Goal: Task Accomplishment & Management: Use online tool/utility

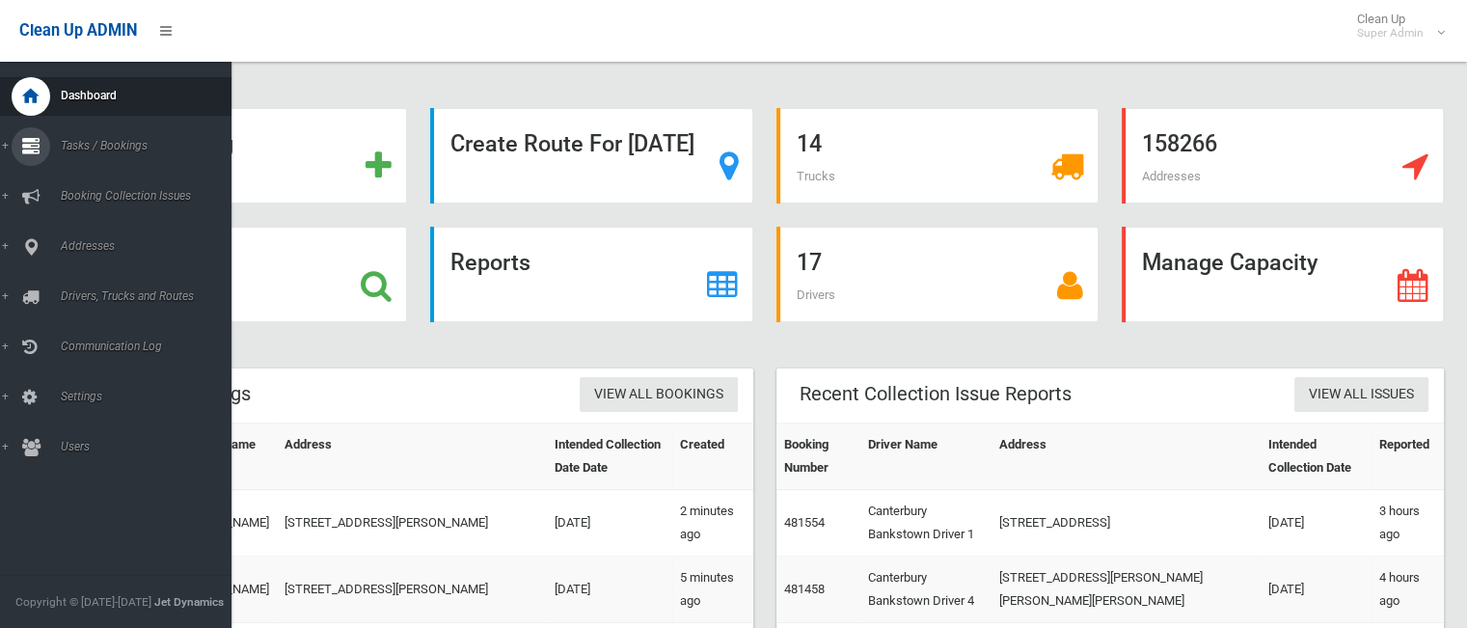
click at [94, 157] on link "Tasks / Bookings" at bounding box center [123, 146] width 246 height 39
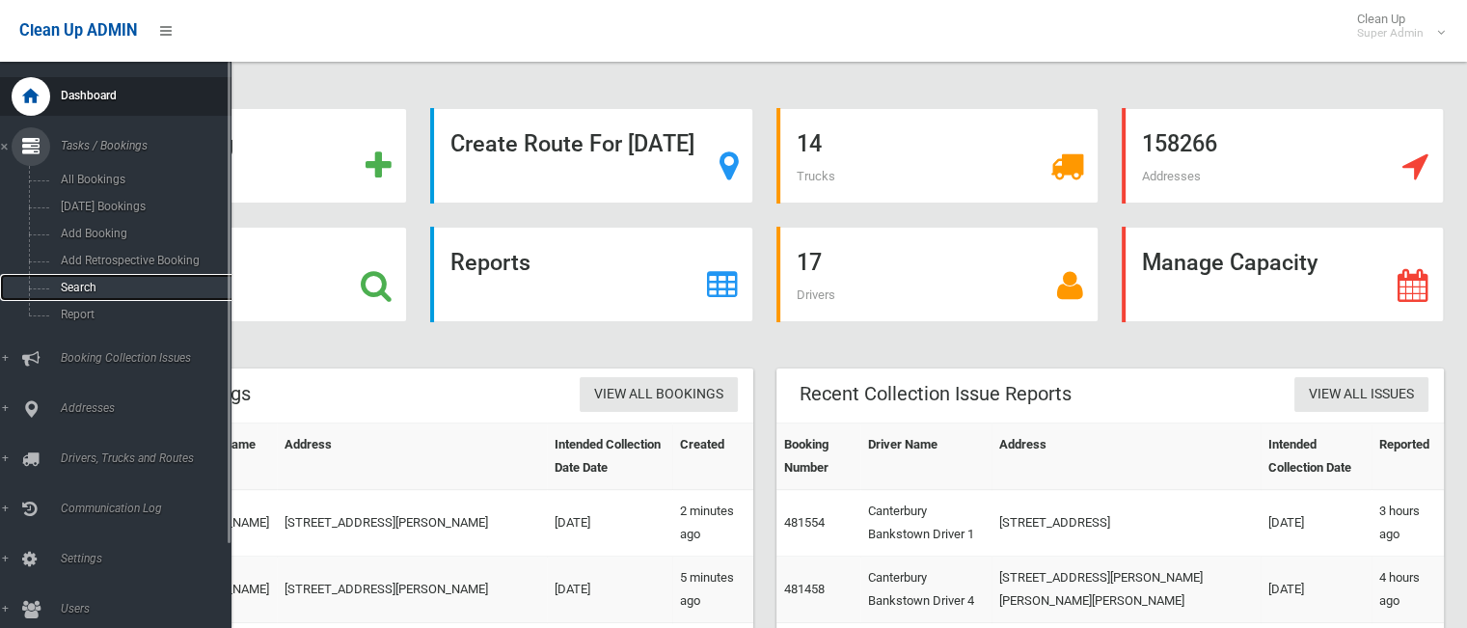
click at [83, 294] on span "Search" at bounding box center [142, 288] width 175 height 14
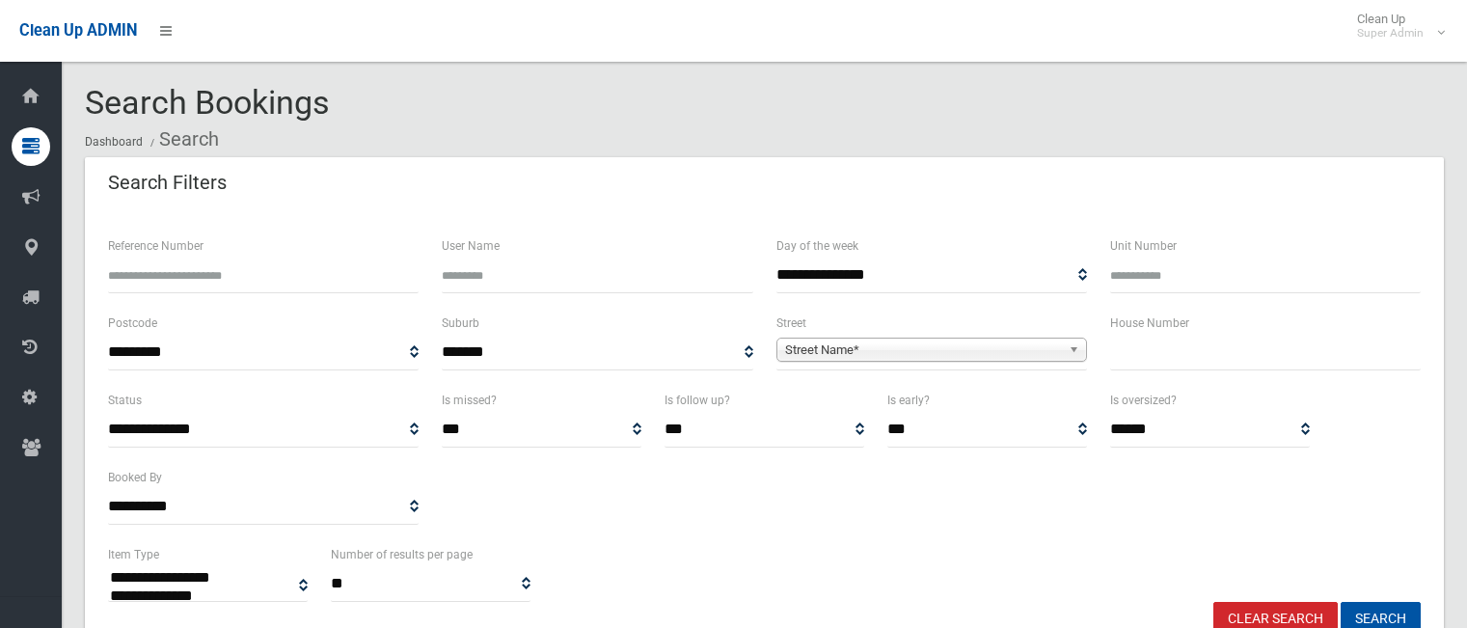
select select
click at [1121, 363] on input "text" at bounding box center [1265, 353] width 311 height 36
type input "**"
click at [1053, 358] on span "Street Name*" at bounding box center [923, 350] width 276 height 23
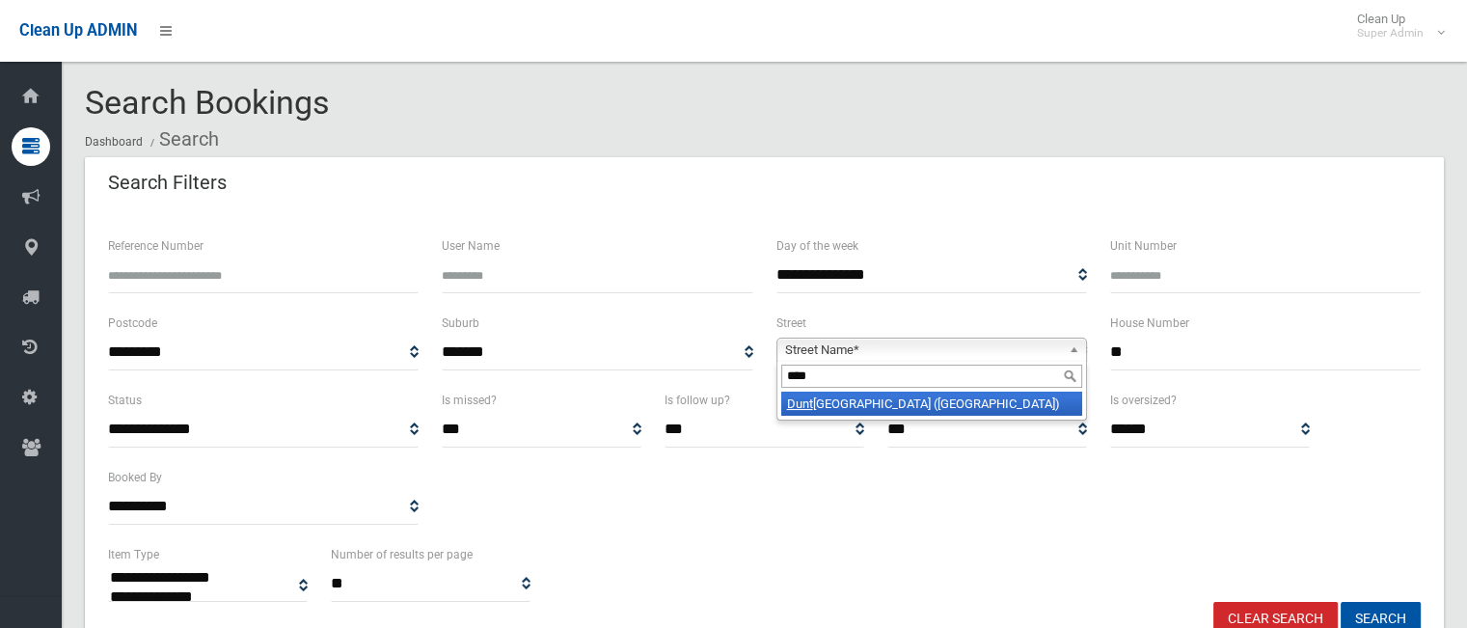
type input "*****"
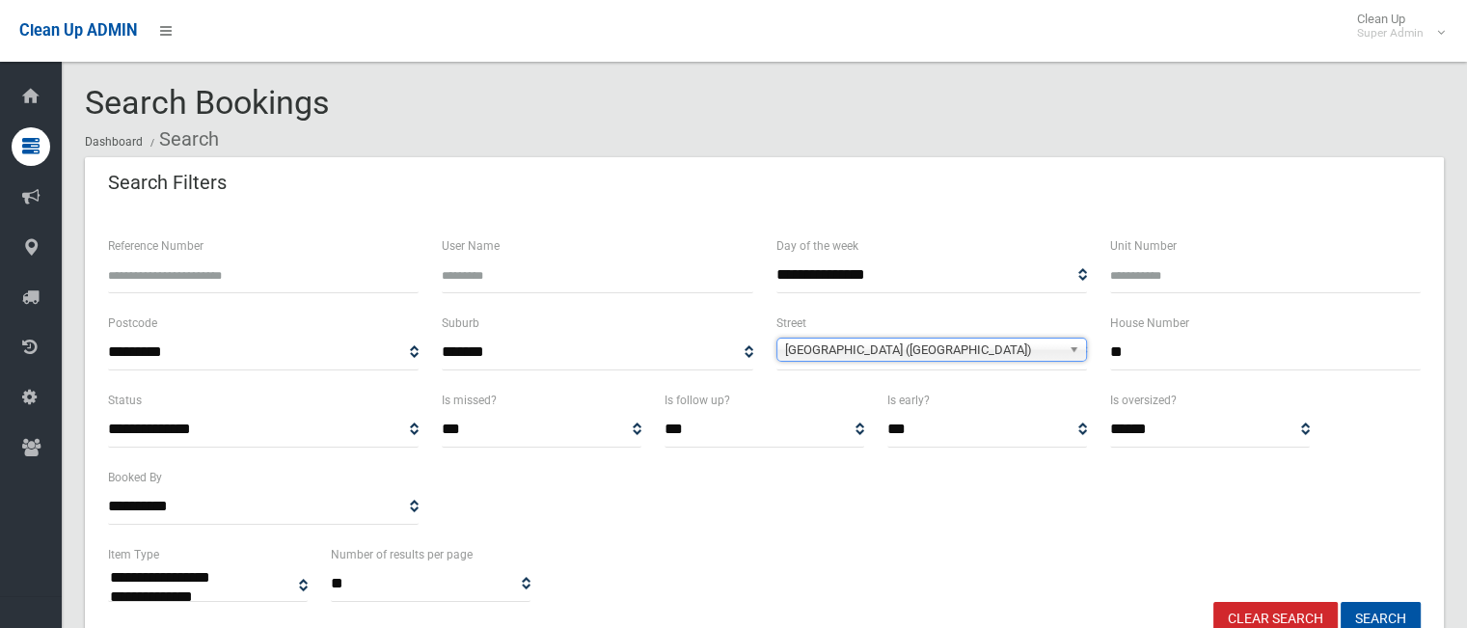
click at [1341, 602] on button "Search" at bounding box center [1381, 620] width 80 height 36
select select
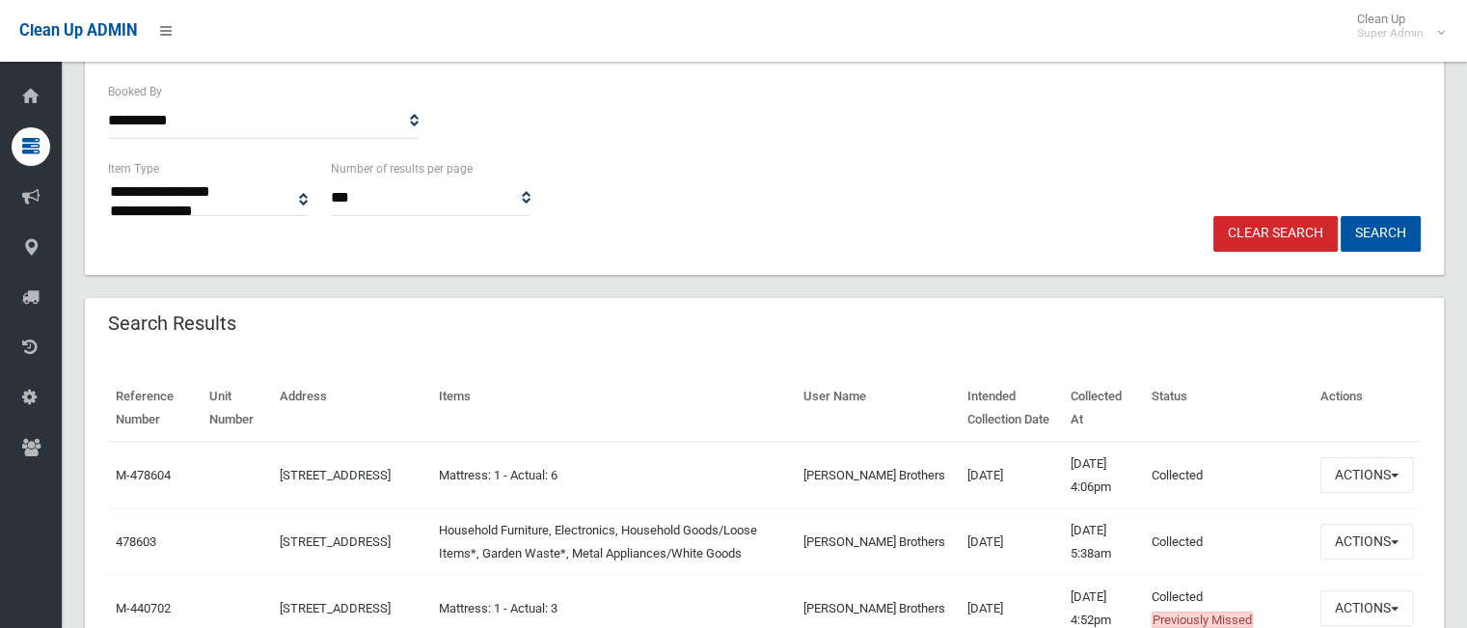
scroll to position [385, 0]
click at [129, 550] on link "478603" at bounding box center [136, 542] width 41 height 14
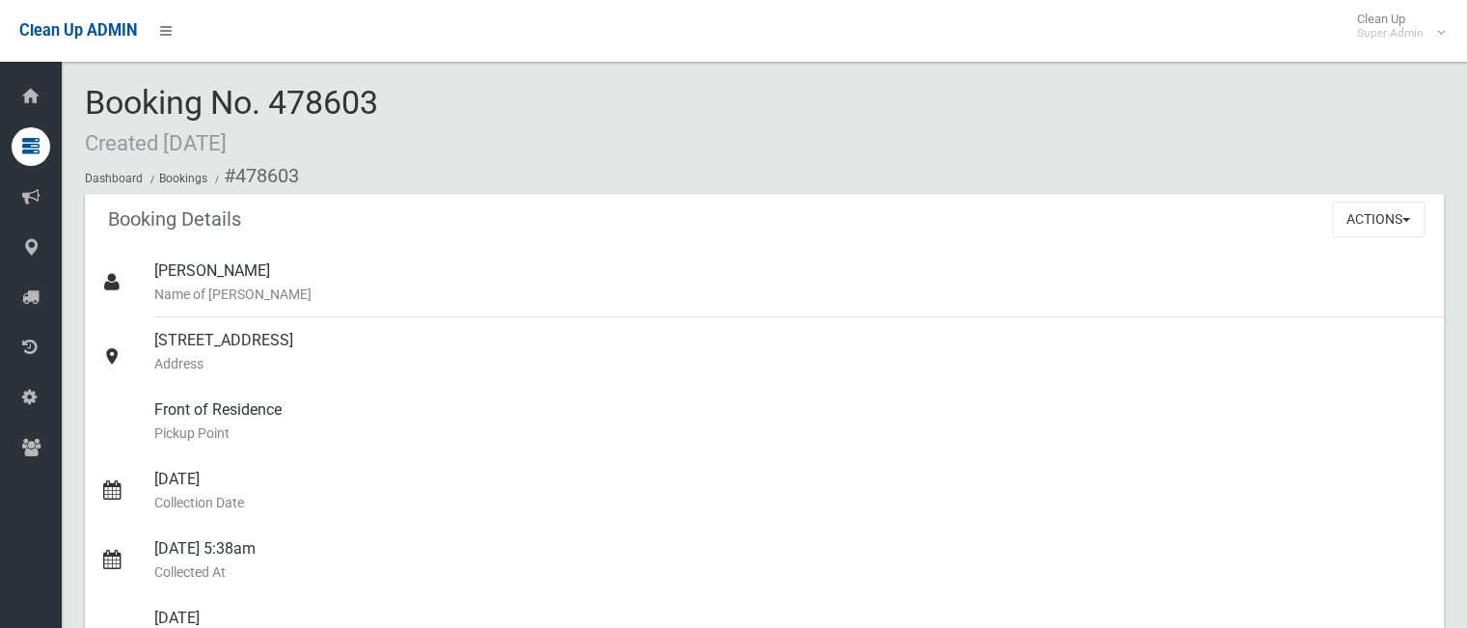
scroll to position [87, 0]
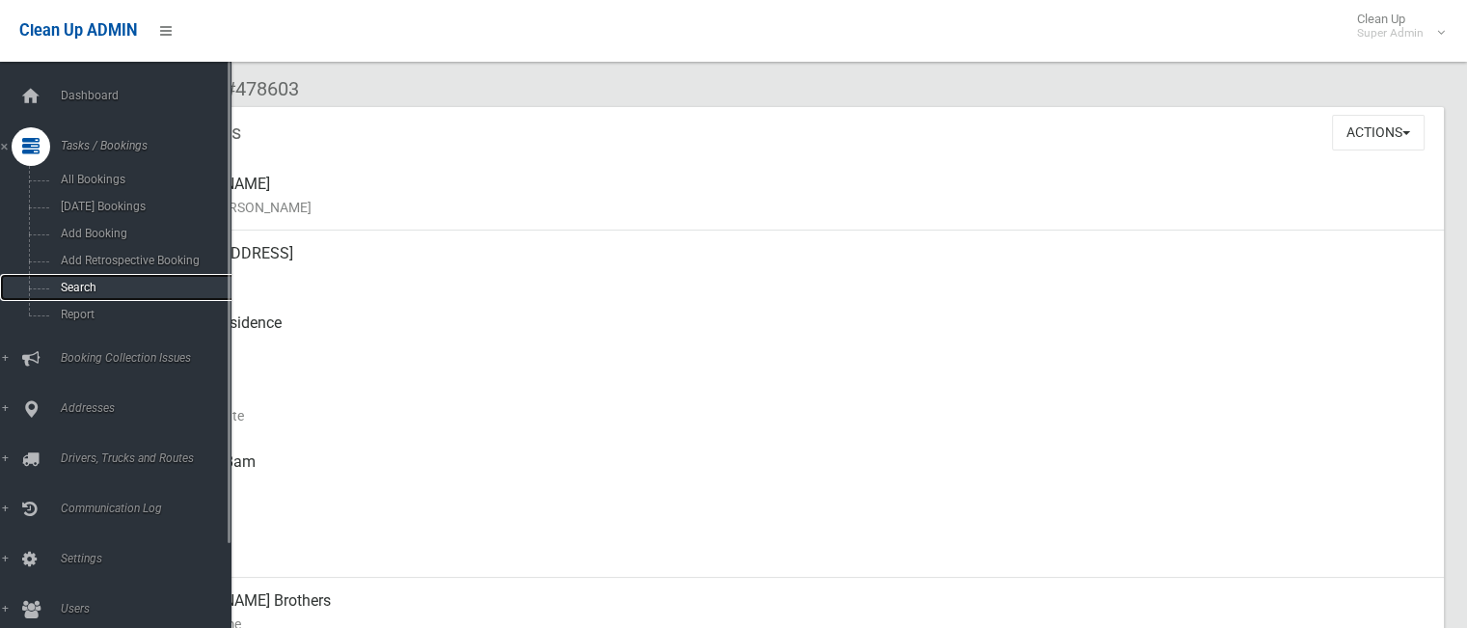
click at [93, 293] on span "Search" at bounding box center [142, 288] width 175 height 14
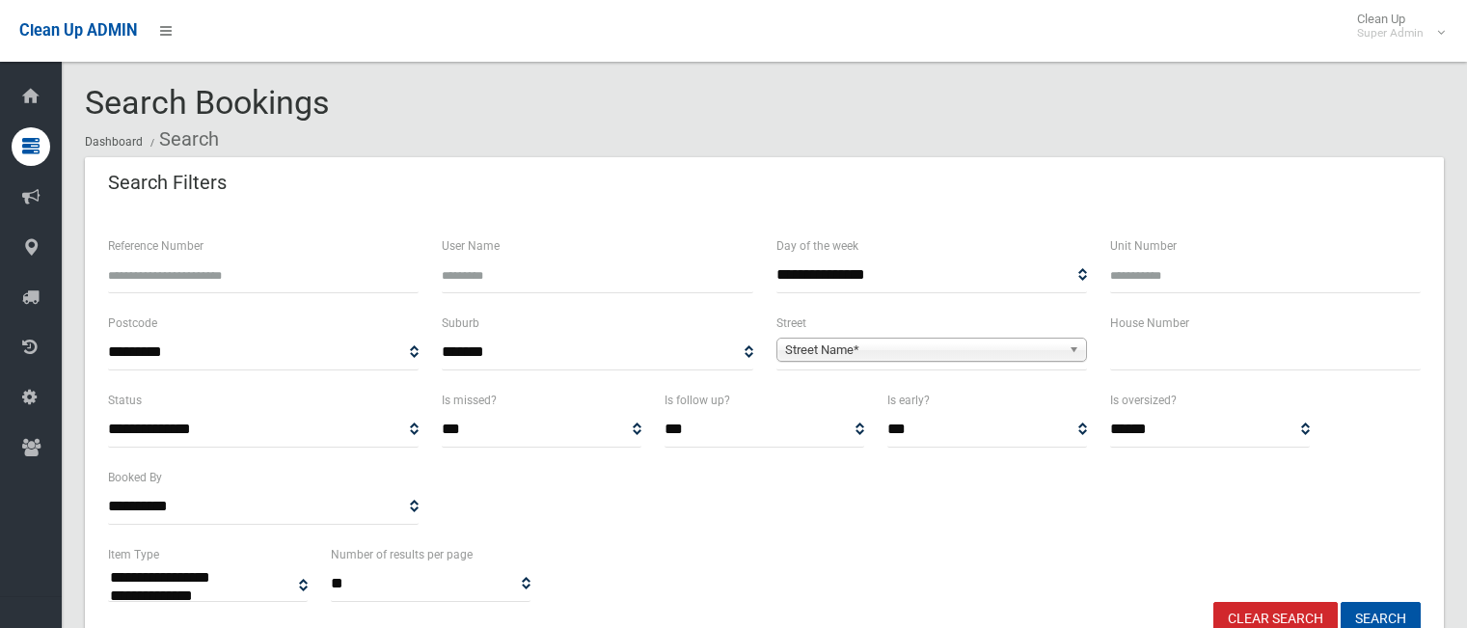
select select
click at [186, 277] on input "Reference Number" at bounding box center [263, 276] width 311 height 36
click at [1169, 356] on input "text" at bounding box center [1265, 353] width 311 height 36
type input "**"
click at [1040, 358] on span "Street Name*" at bounding box center [923, 350] width 276 height 23
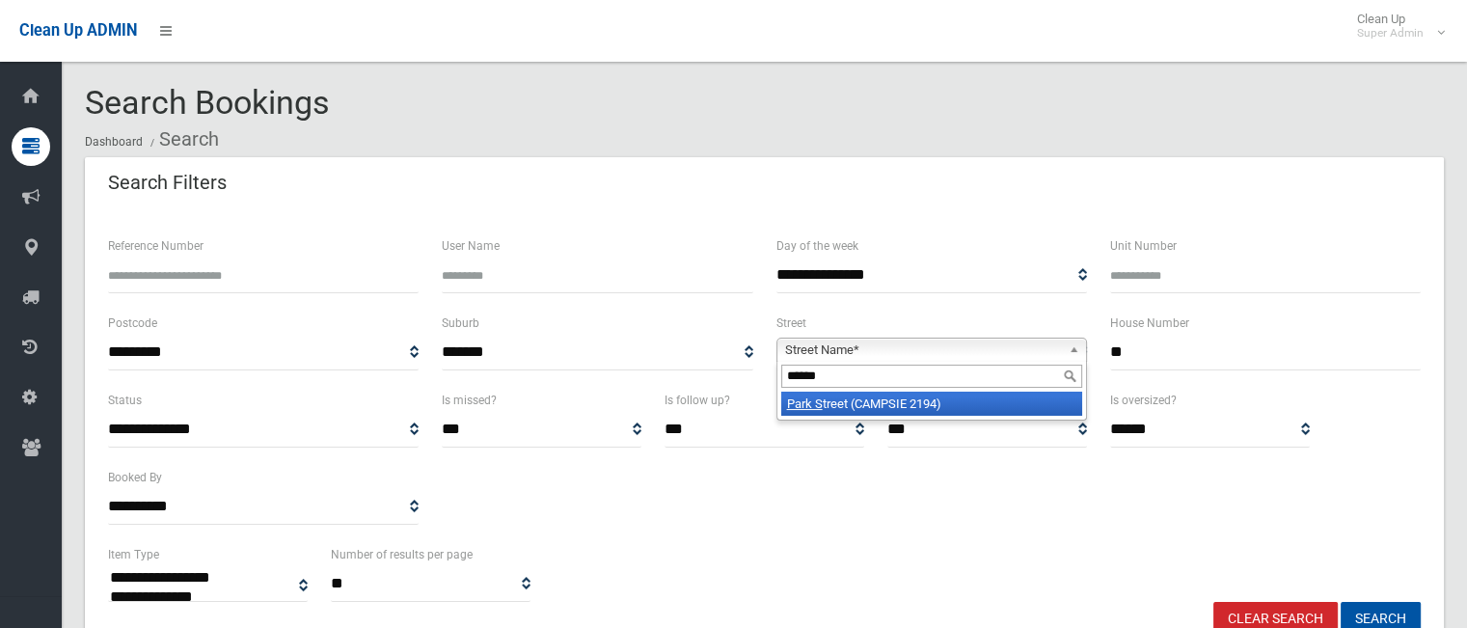
type input "*******"
click at [1341, 602] on button "Search" at bounding box center [1381, 620] width 80 height 36
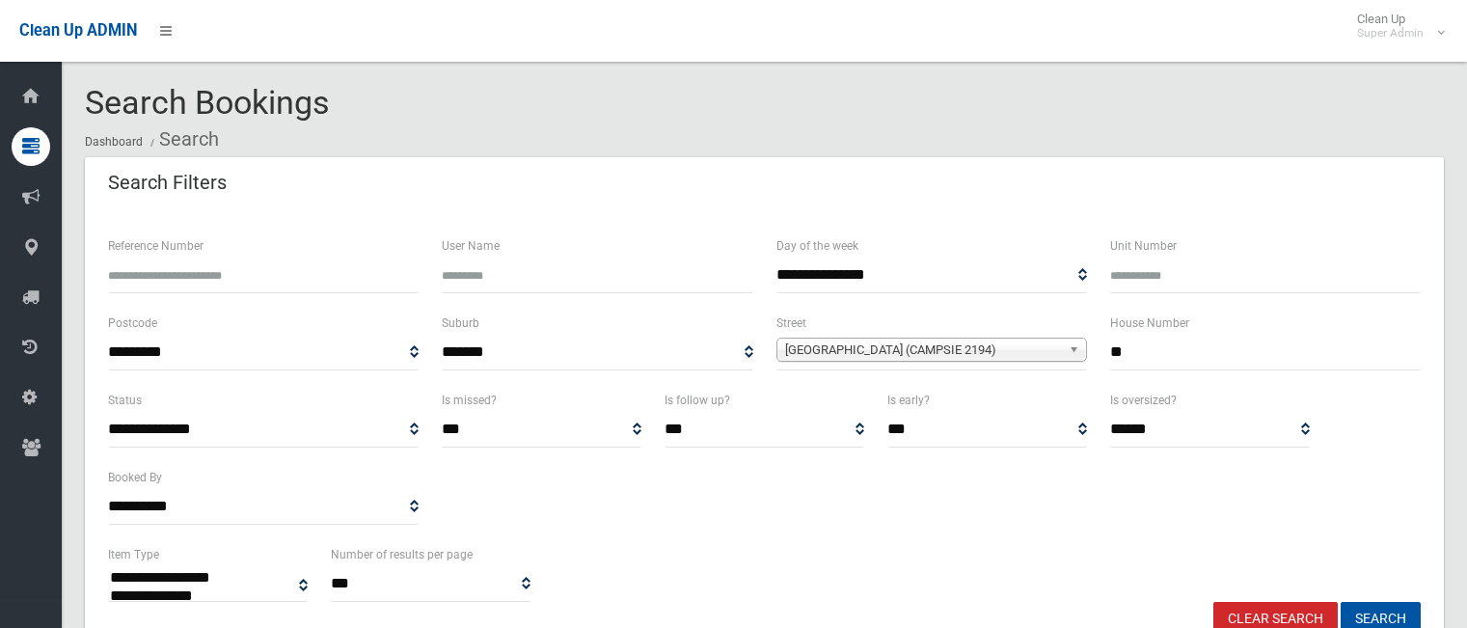
select select
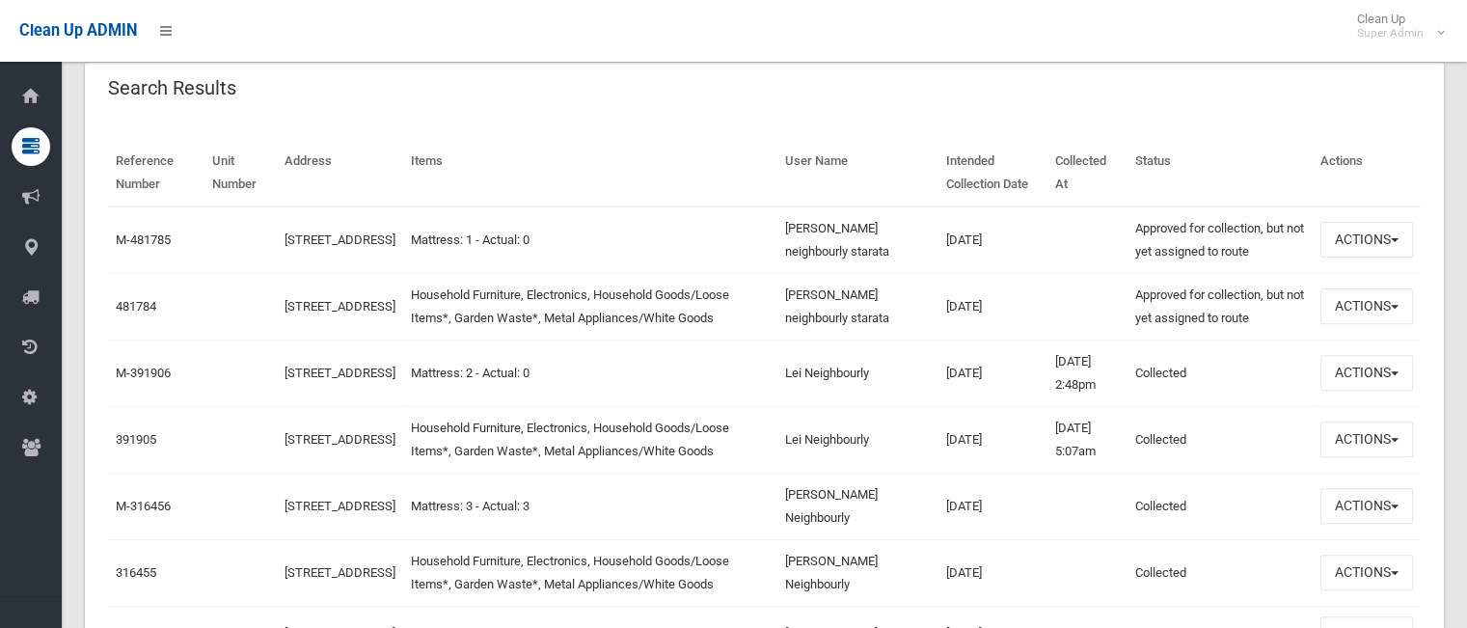
scroll to position [625, 0]
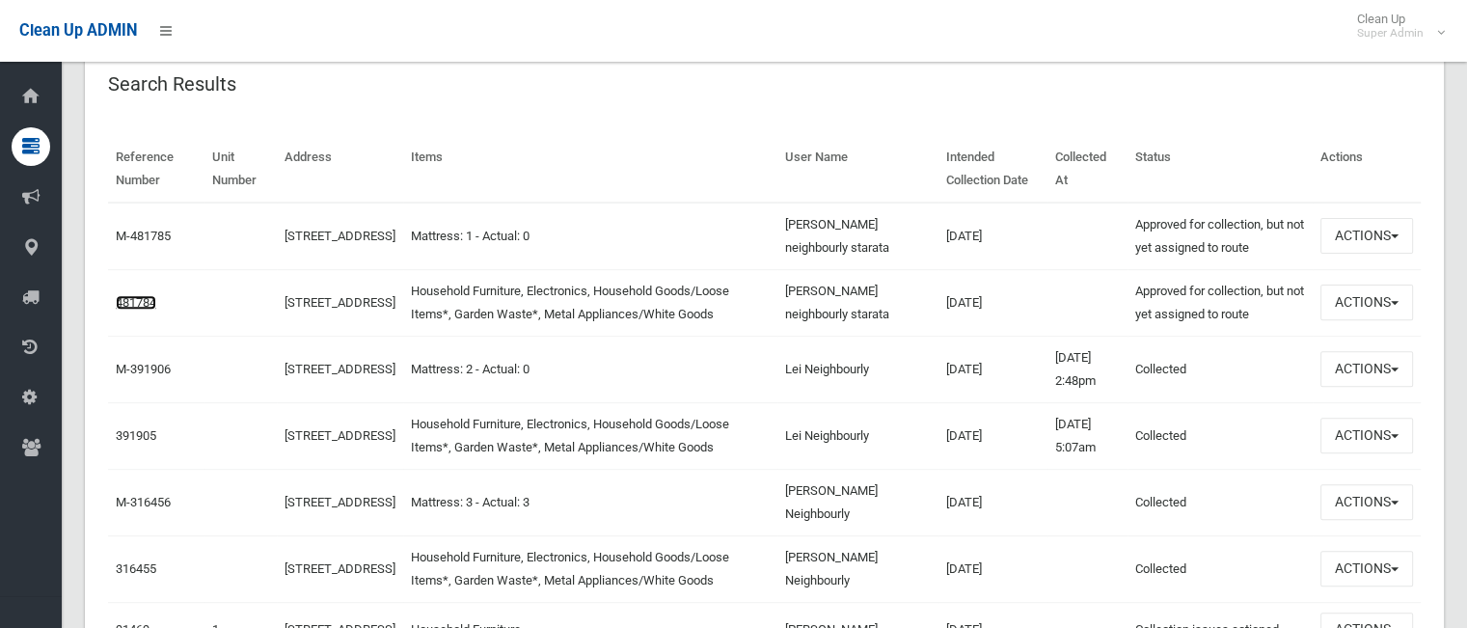
click at [149, 295] on link "481784" at bounding box center [136, 302] width 41 height 14
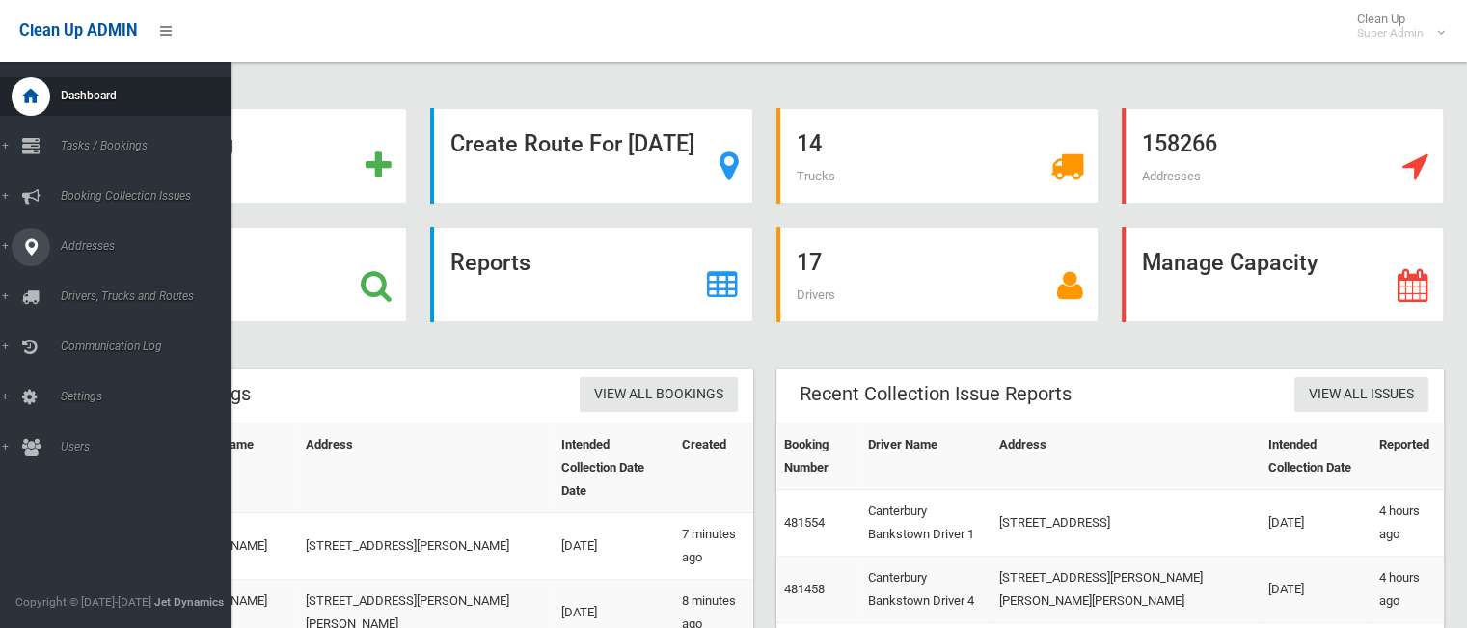
click at [106, 242] on span "Addresses" at bounding box center [150, 246] width 191 height 14
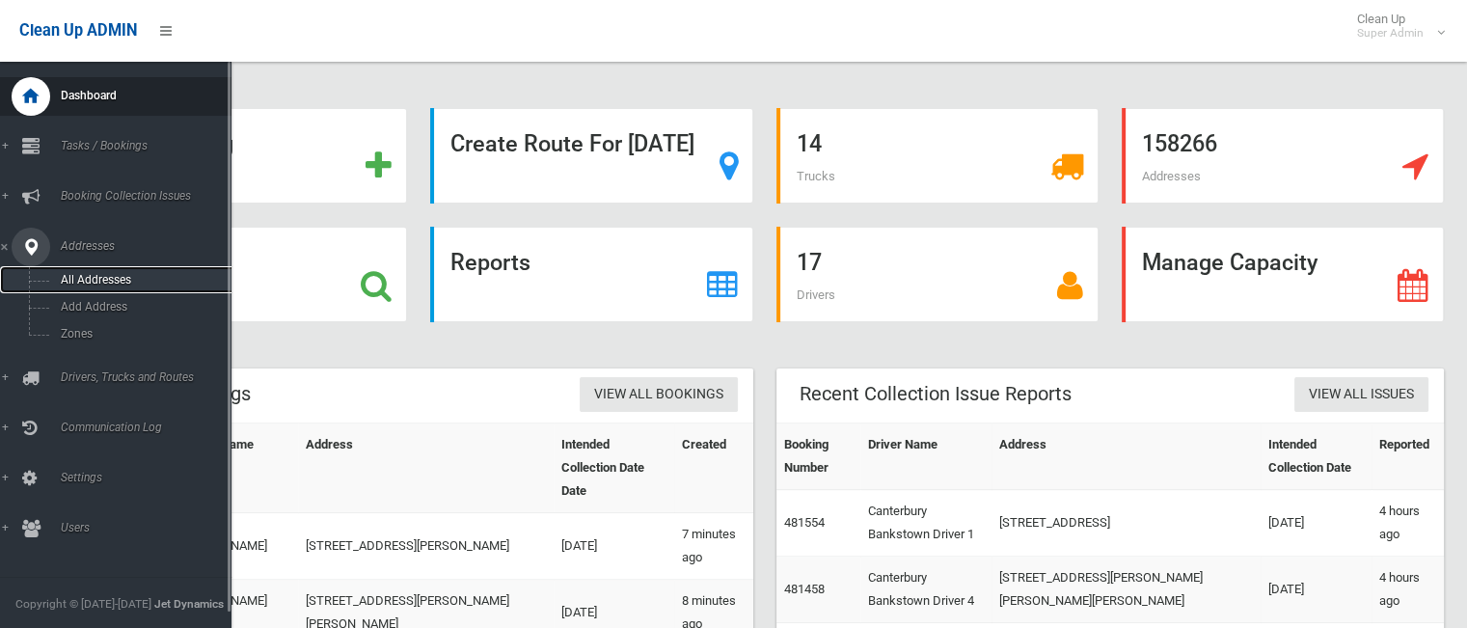
click at [97, 275] on span "All Addresses" at bounding box center [142, 280] width 175 height 14
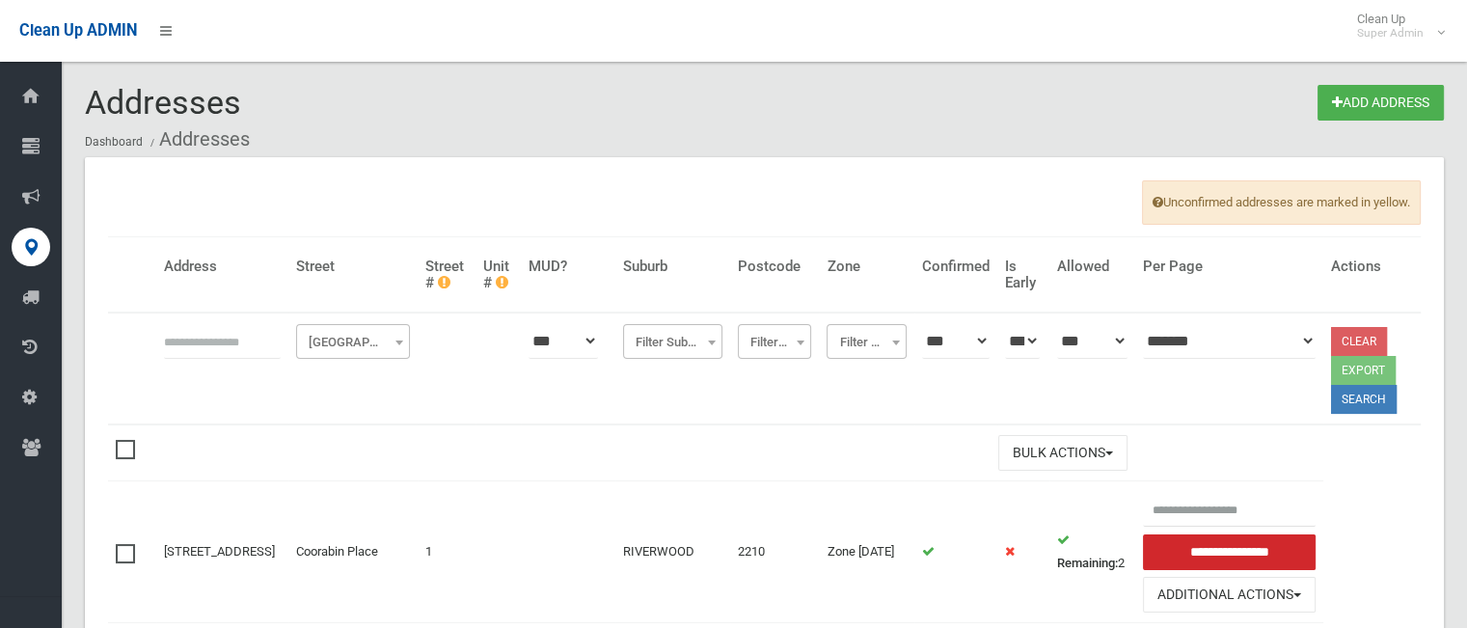
click at [205, 333] on input "text" at bounding box center [222, 341] width 117 height 36
type input "*******"
click button at bounding box center [0, 0] width 0 height 0
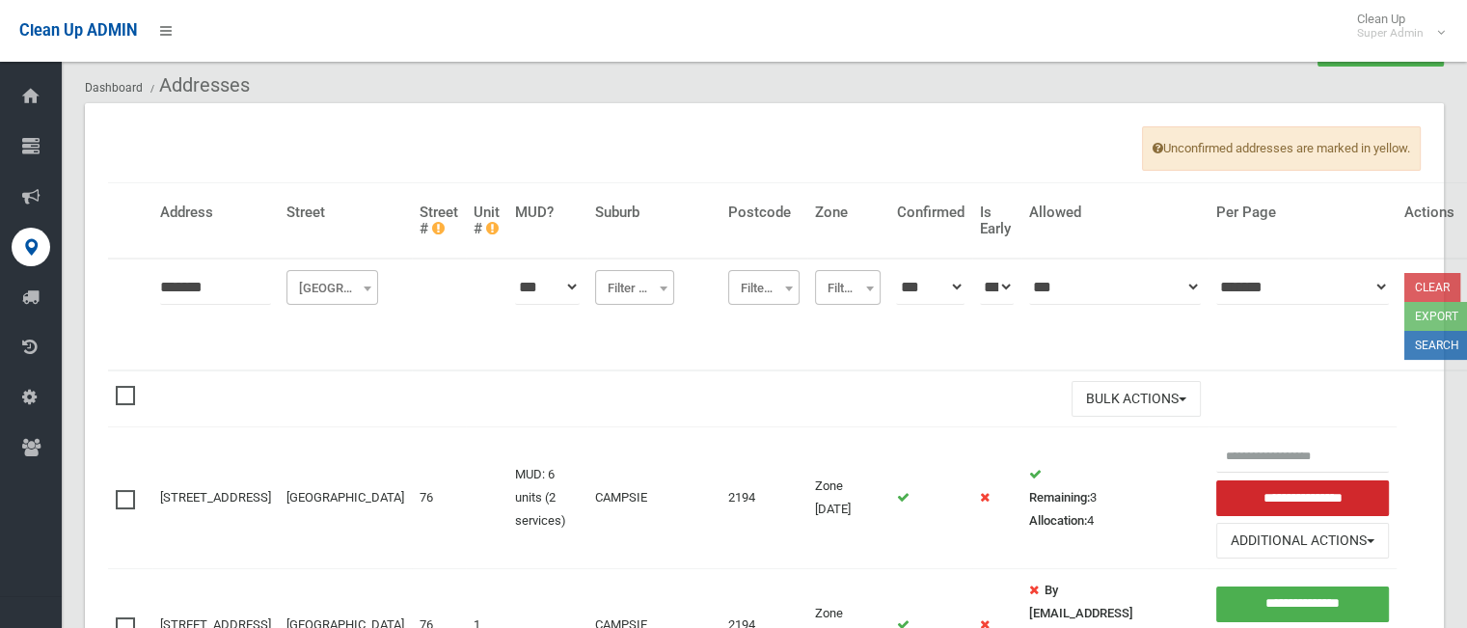
scroll to position [35, 0]
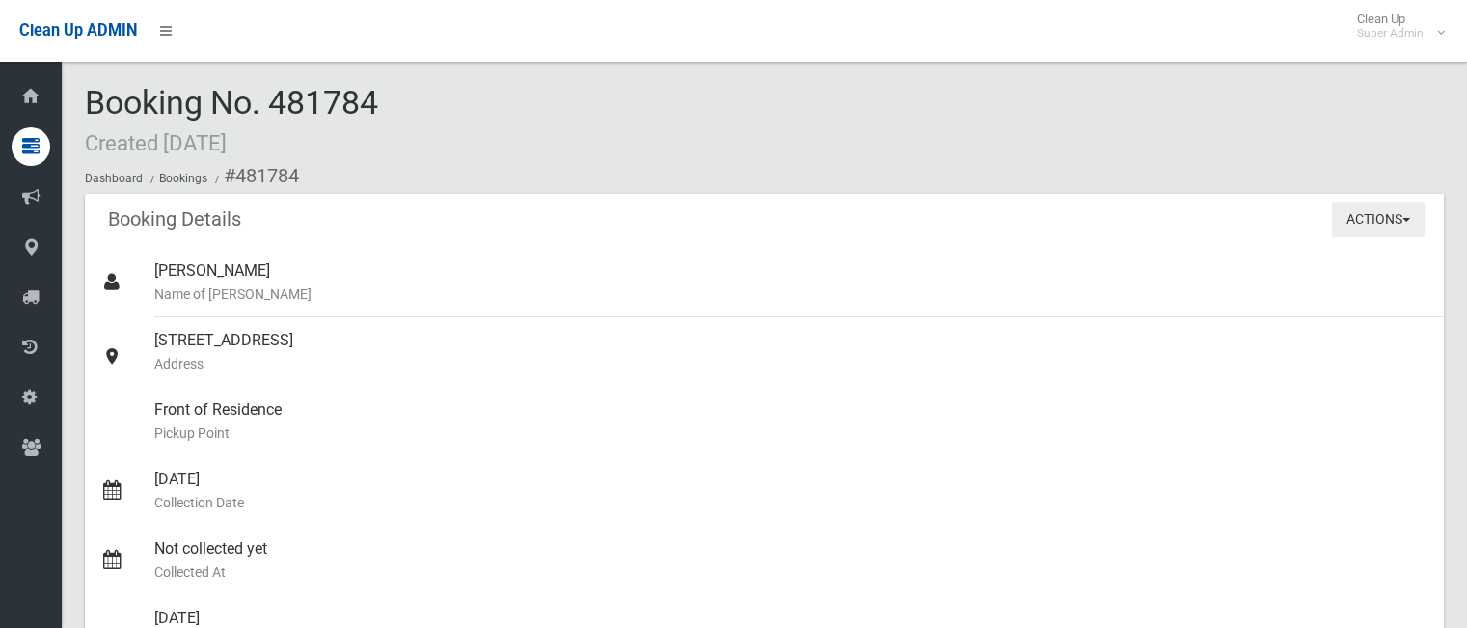
click at [1350, 223] on button "Actions" at bounding box center [1378, 220] width 93 height 36
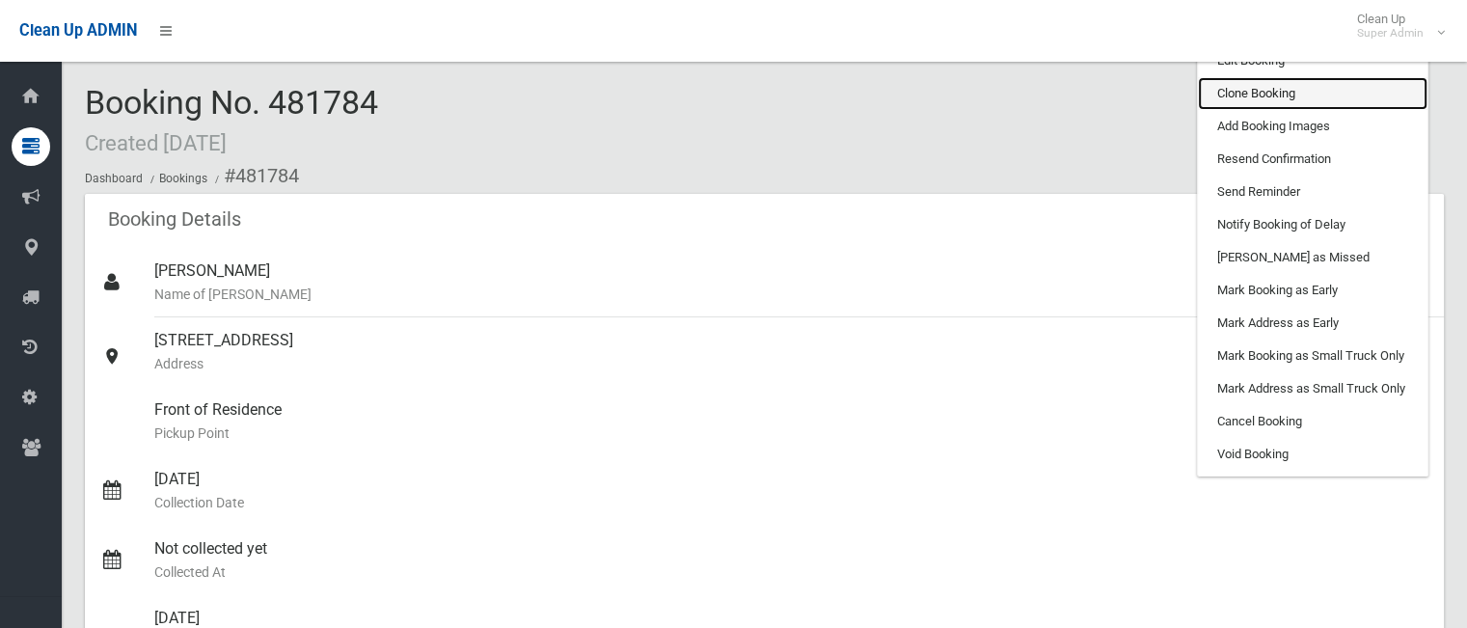
click at [1291, 96] on link "Clone Booking" at bounding box center [1313, 93] width 230 height 33
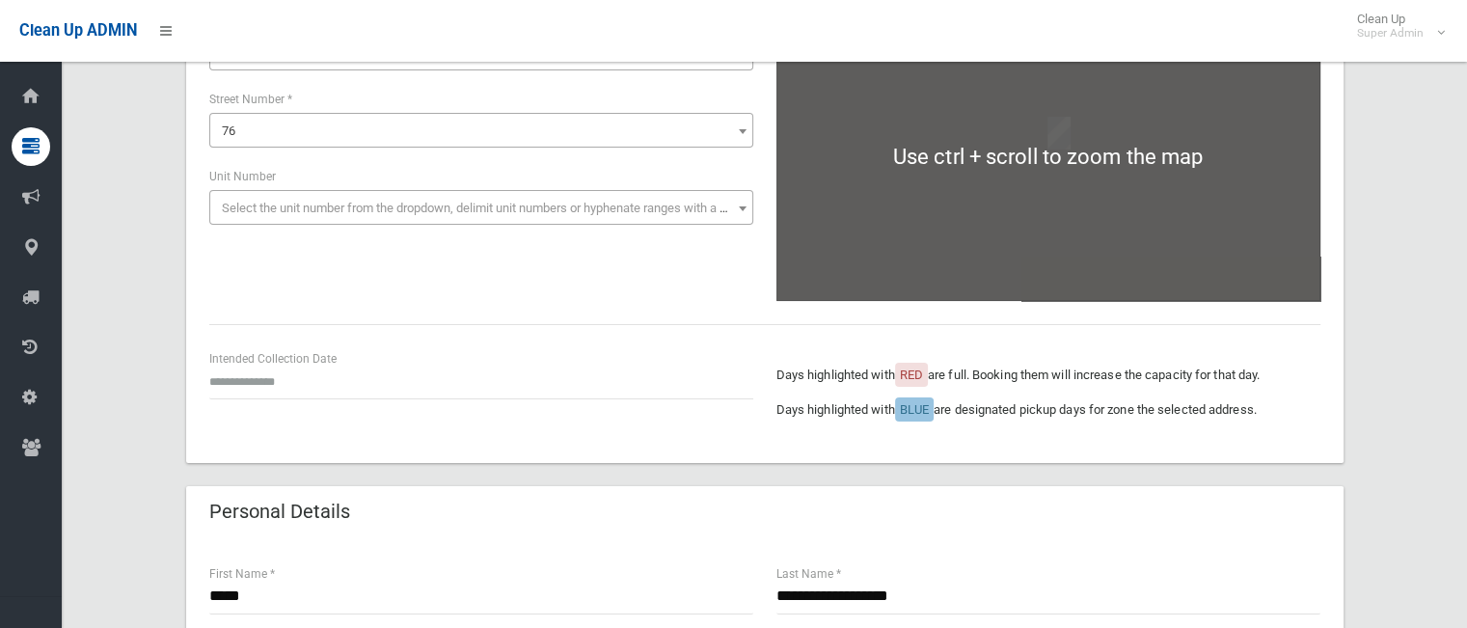
scroll to position [234, 0]
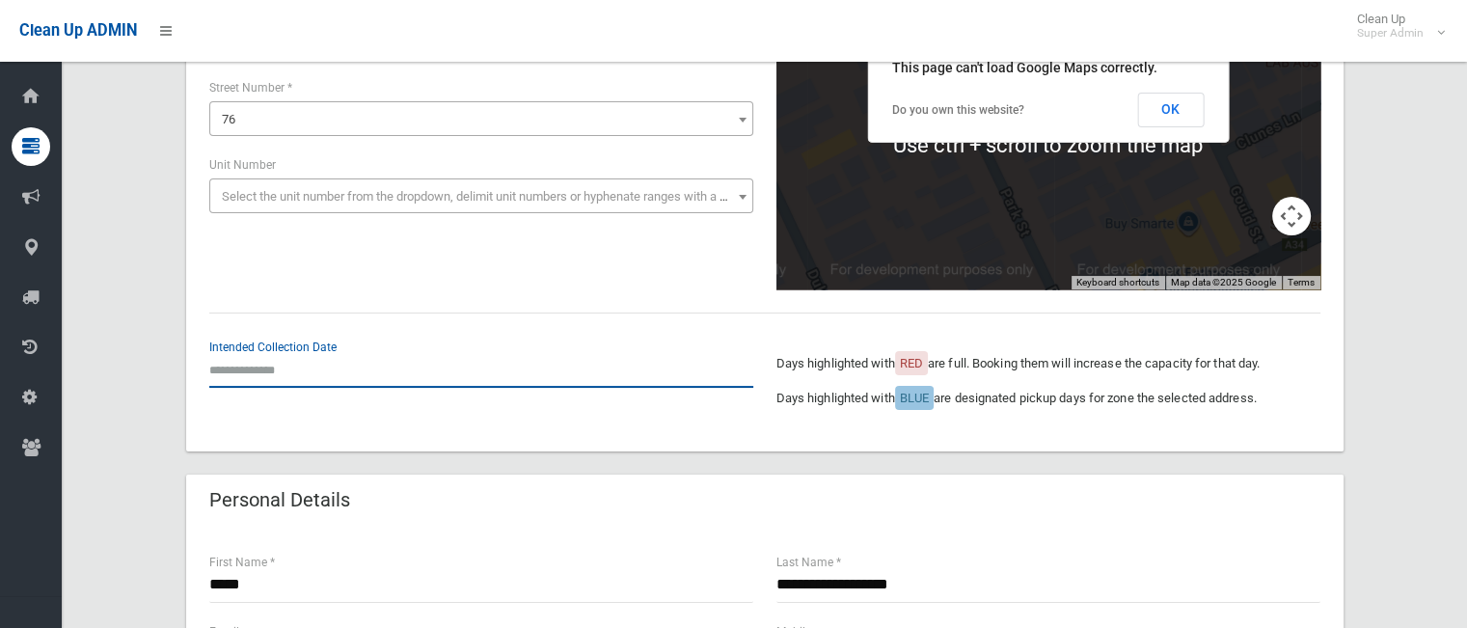
click at [282, 368] on input "text" at bounding box center [481, 370] width 544 height 36
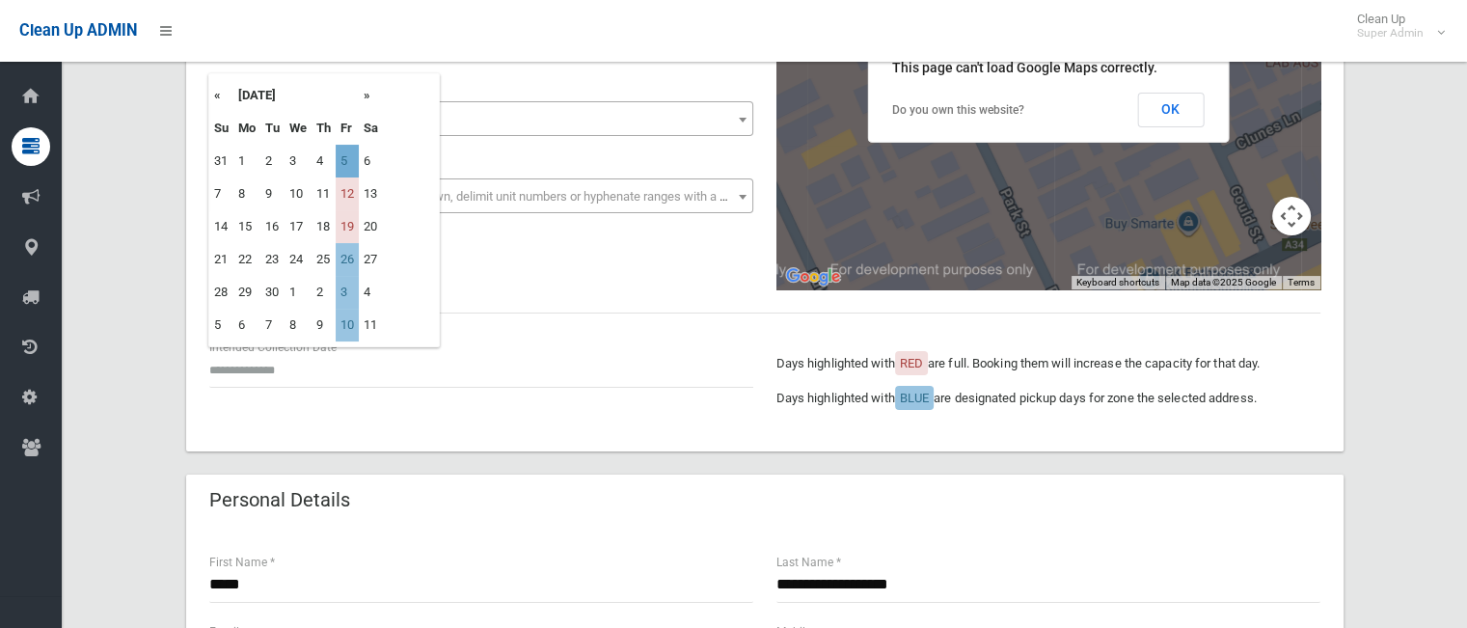
click at [350, 156] on td "5" at bounding box center [347, 161] width 23 height 33
type input "**********"
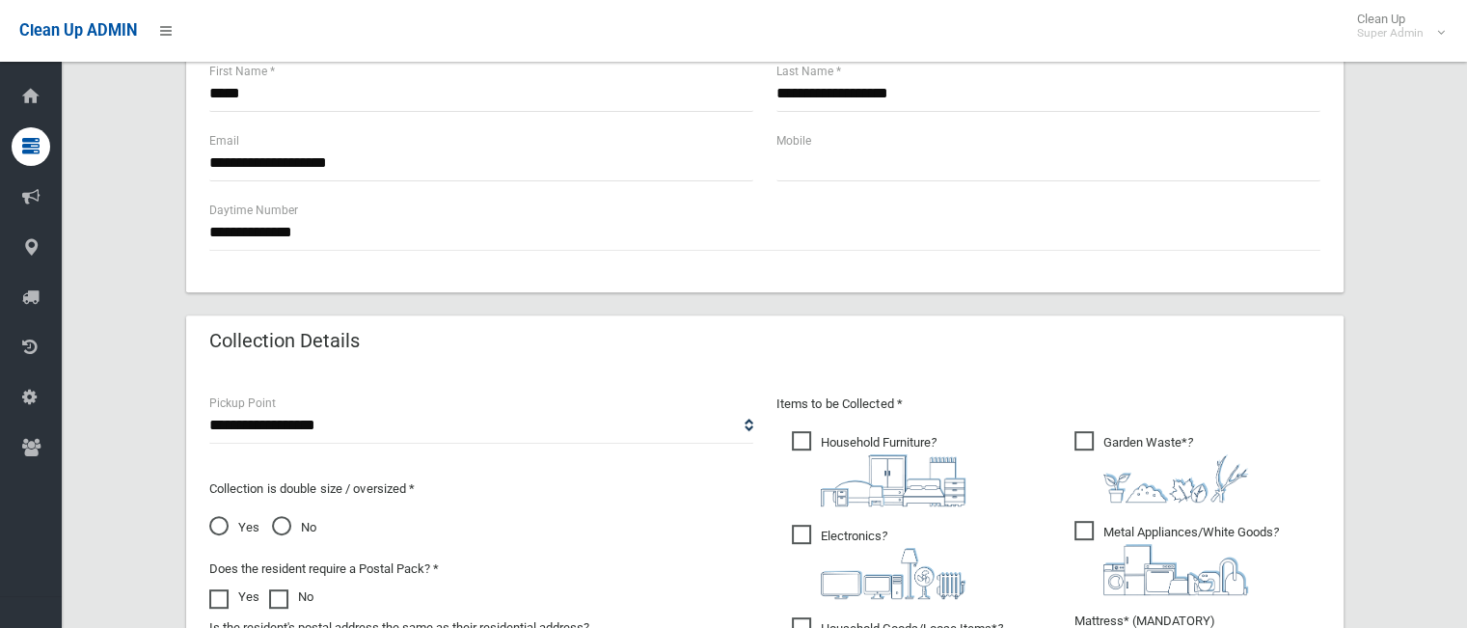
scroll to position [731, 0]
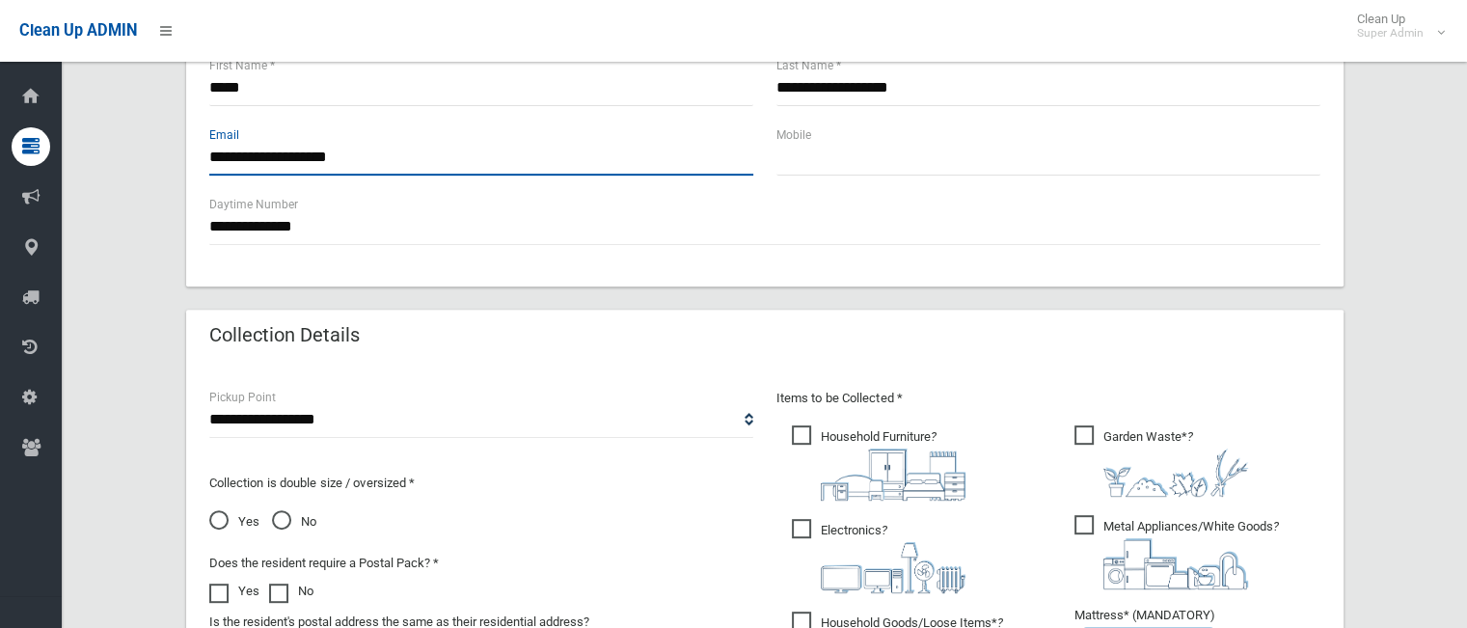
click at [377, 150] on input "**********" at bounding box center [481, 158] width 544 height 36
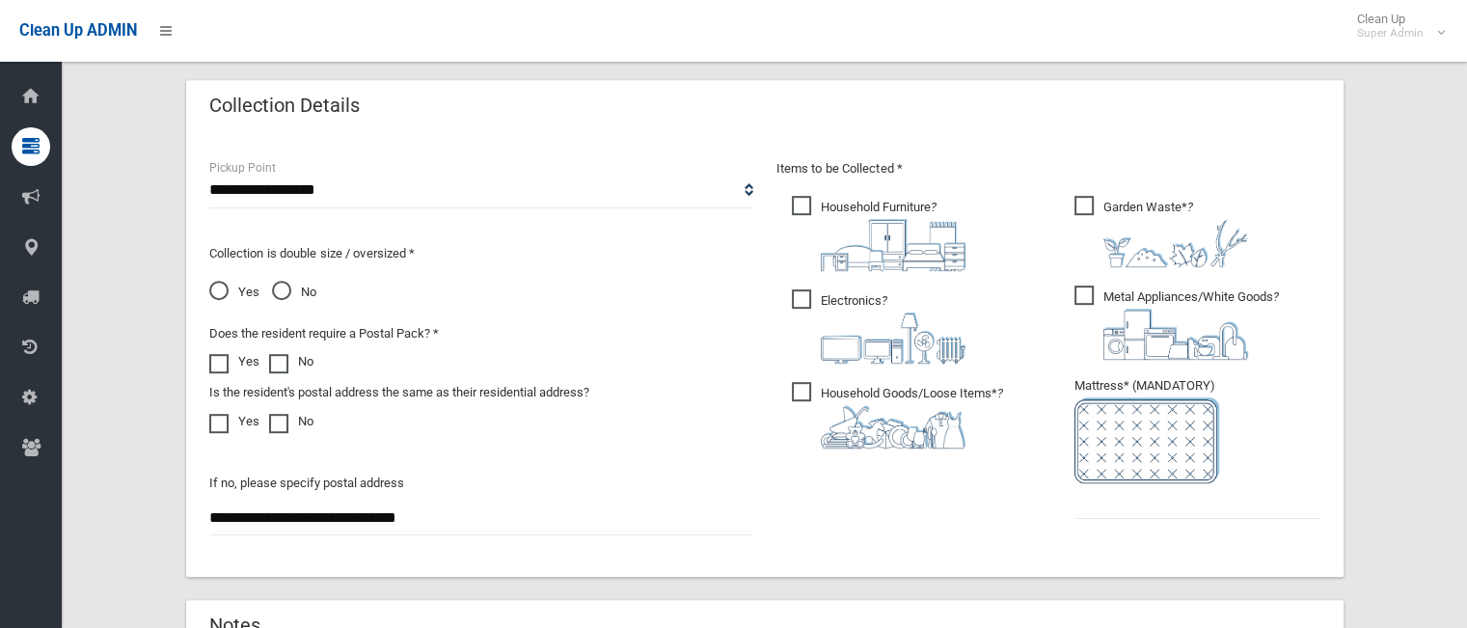
scroll to position [965, 0]
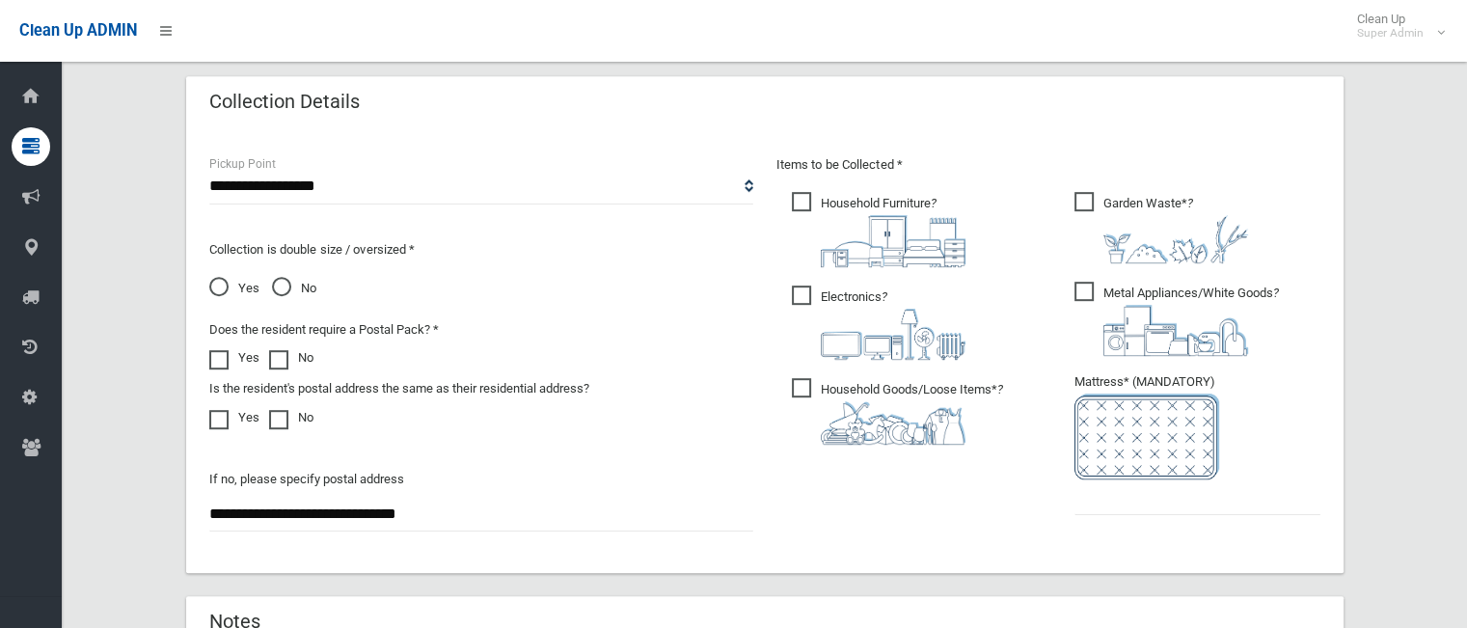
type input "**********"
click at [1166, 508] on input "text" at bounding box center [1198, 497] width 246 height 36
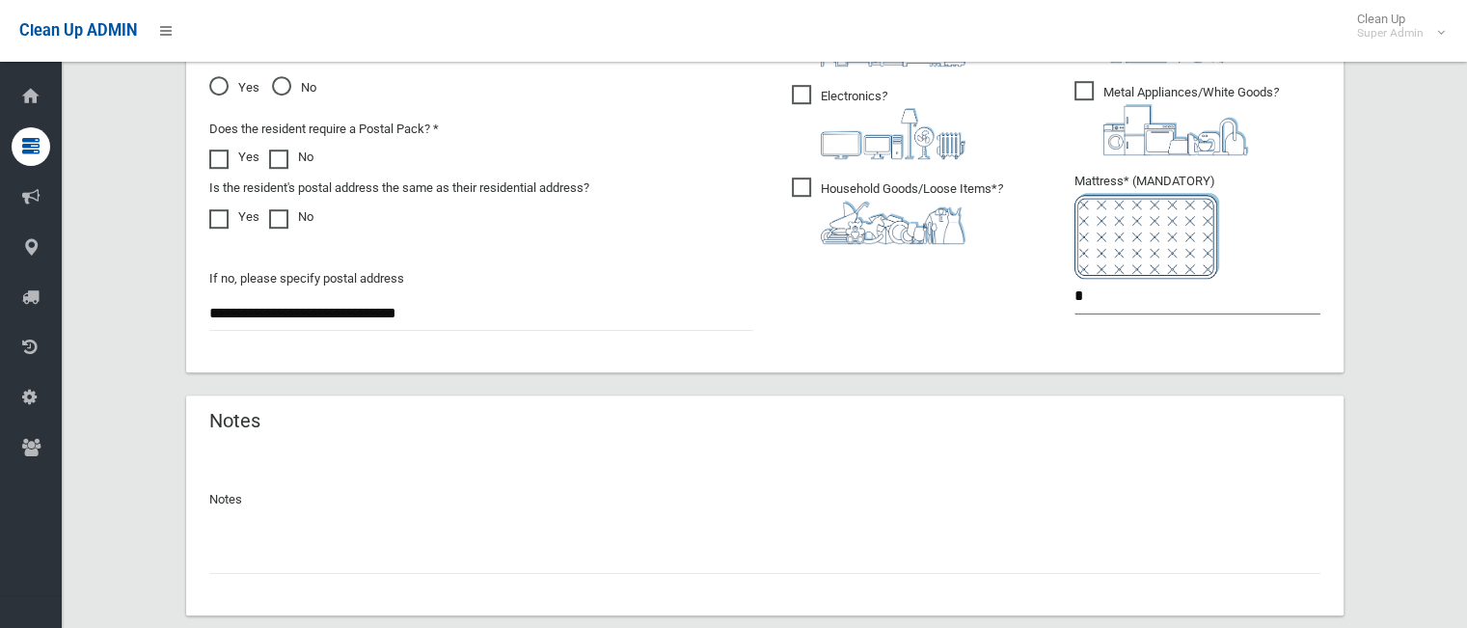
scroll to position [1279, 0]
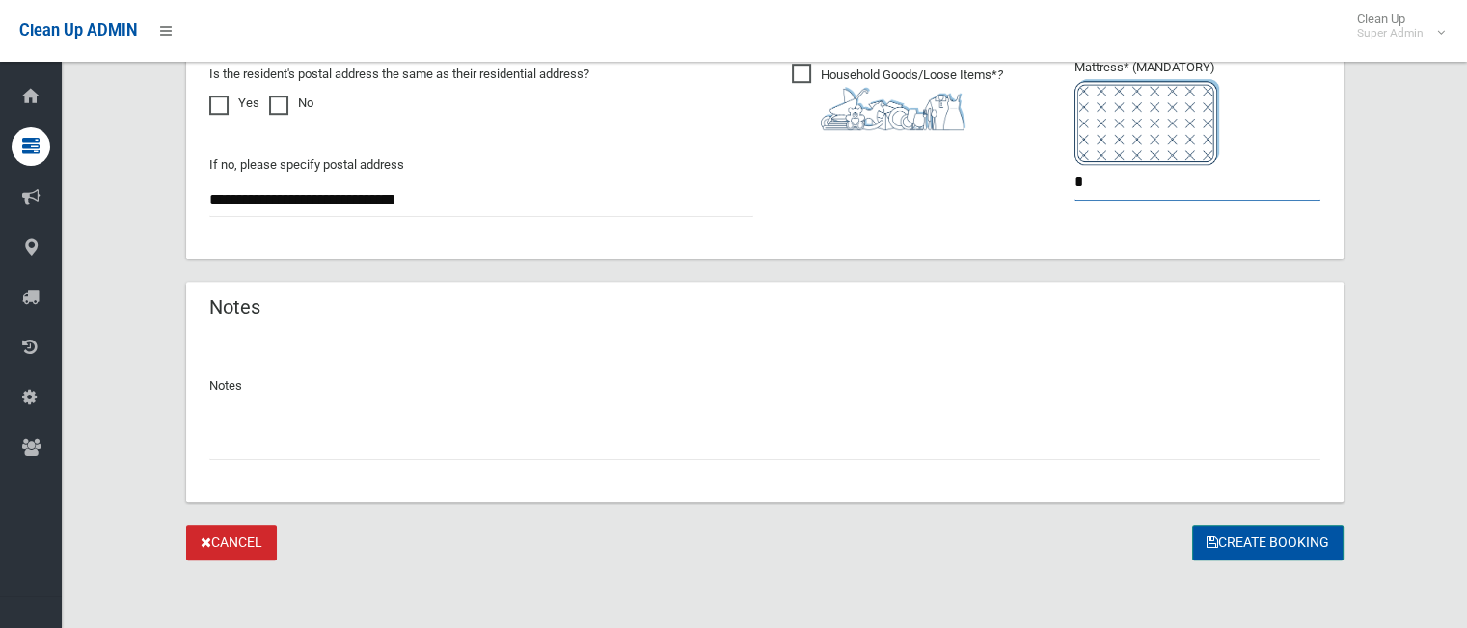
type input "*"
click at [1207, 548] on icon "submit" at bounding box center [1213, 542] width 12 height 14
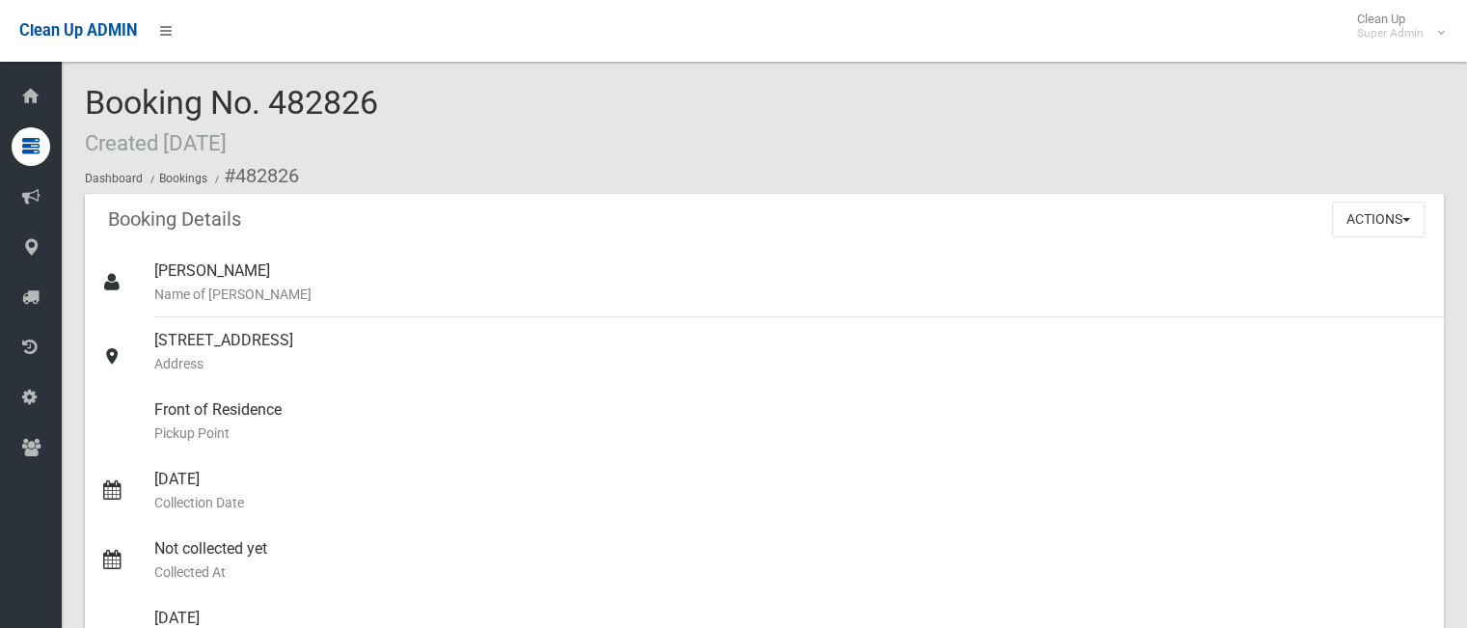
drag, startPoint x: 391, startPoint y: 111, endPoint x: 278, endPoint y: 108, distance: 112.9
click at [278, 108] on div "Booking No. 482826 Created 02/09/2025 Dashboard Bookings #482826" at bounding box center [764, 139] width 1359 height 109
copy span "482826"
